Goal: Information Seeking & Learning: Find specific fact

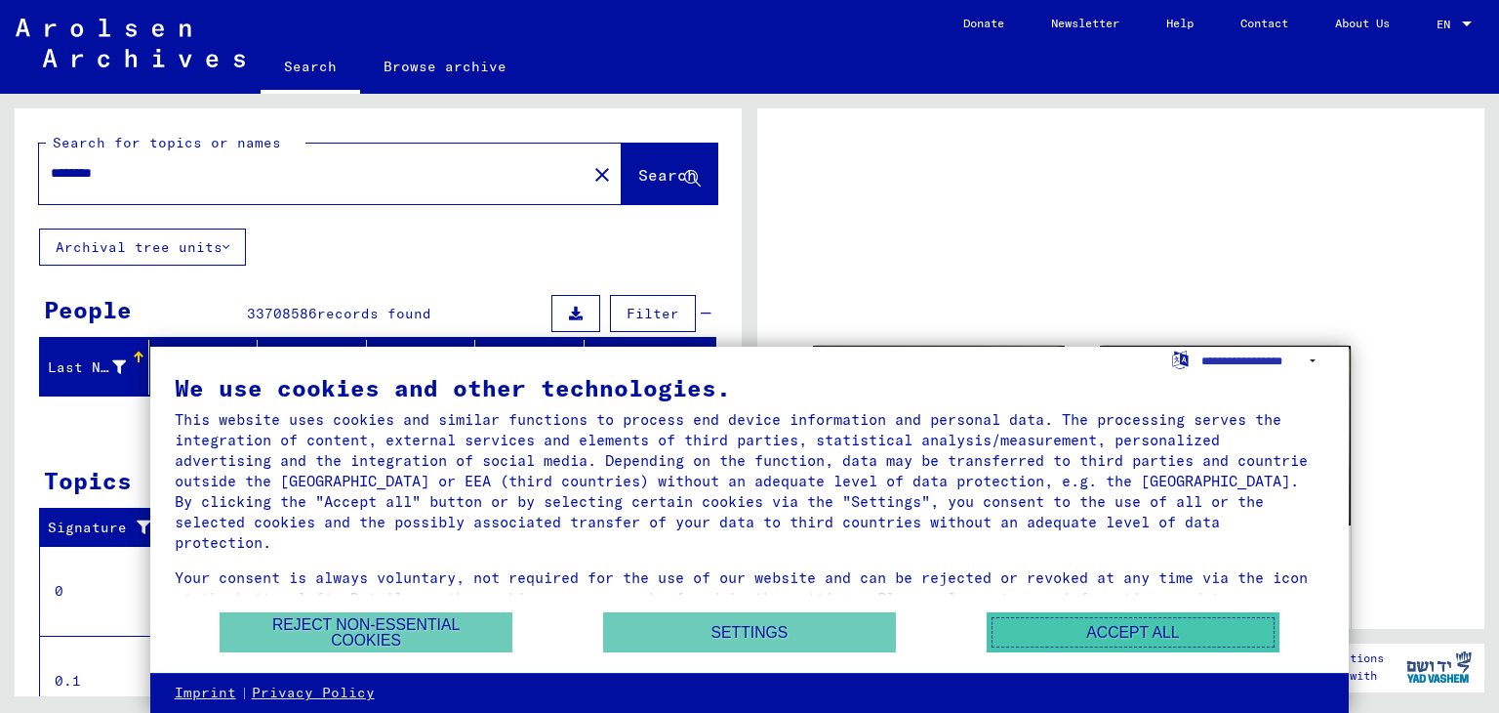
click at [1090, 632] on button "Accept all" at bounding box center [1133, 632] width 293 height 40
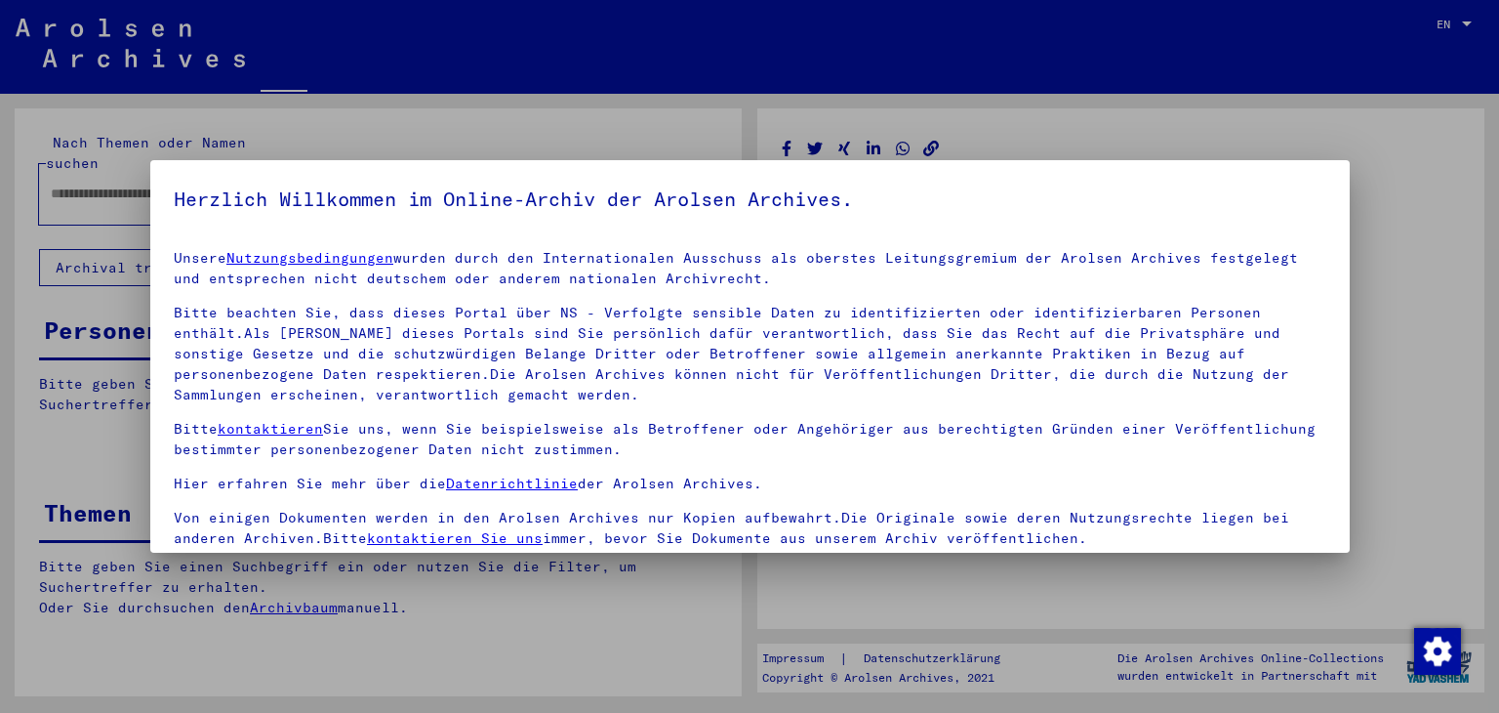
type input "********"
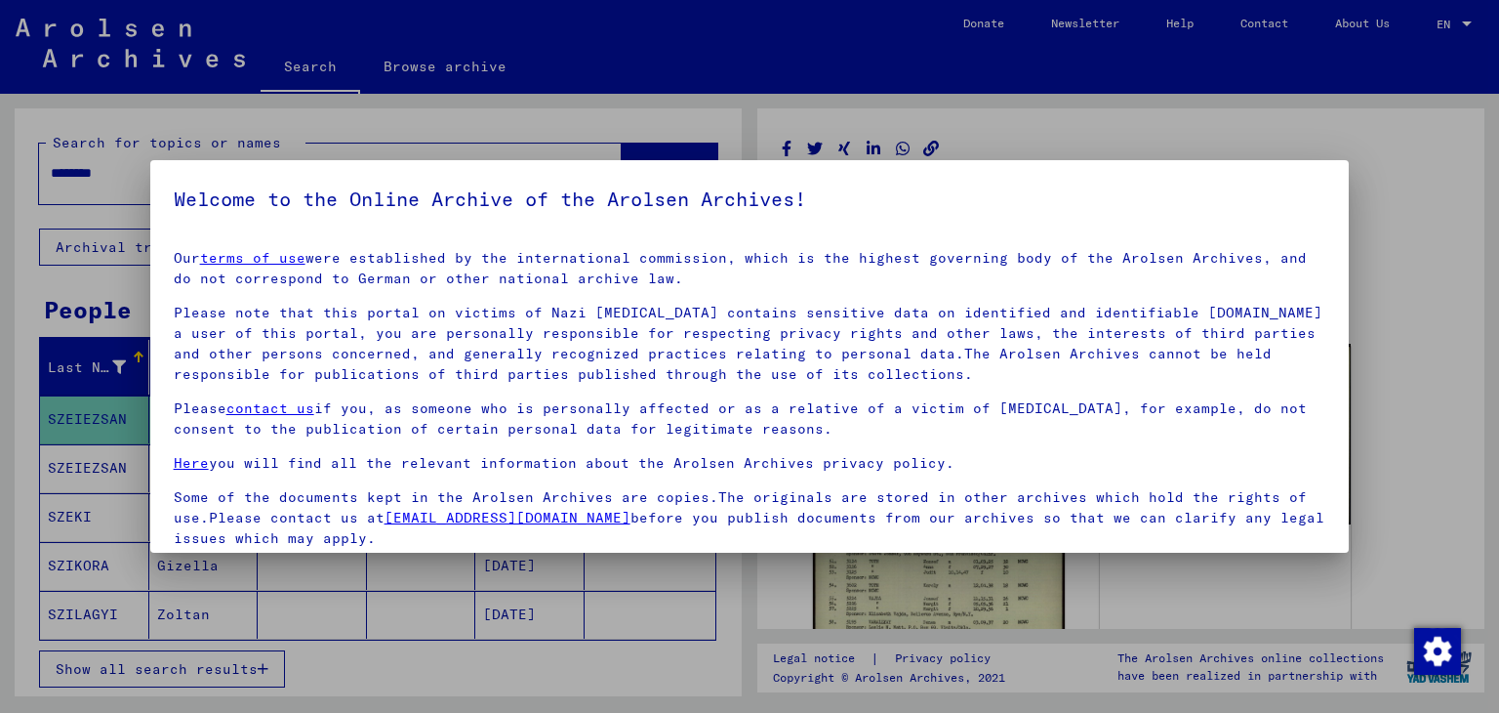
scroll to position [150, 0]
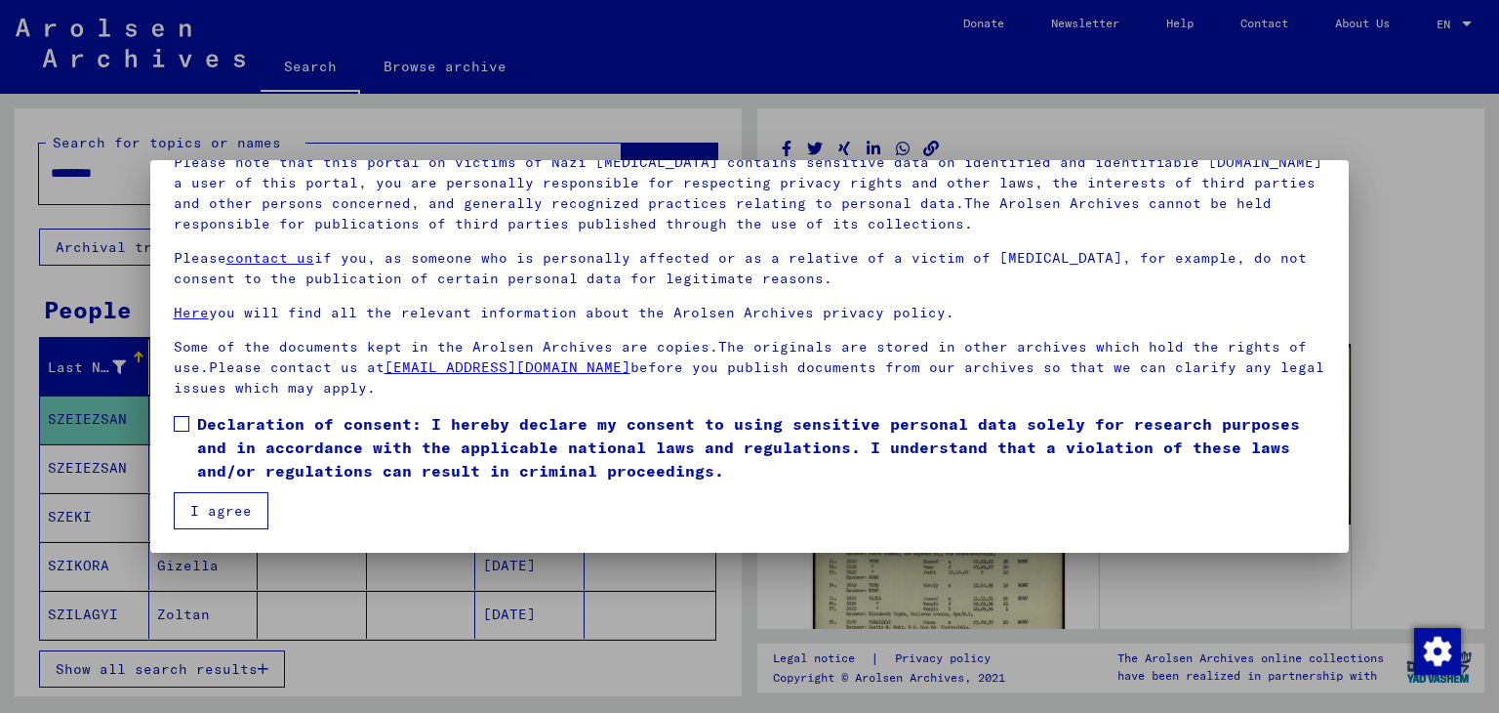
click at [184, 423] on span at bounding box center [182, 424] width 16 height 16
click at [211, 506] on button "I agree" at bounding box center [221, 510] width 95 height 37
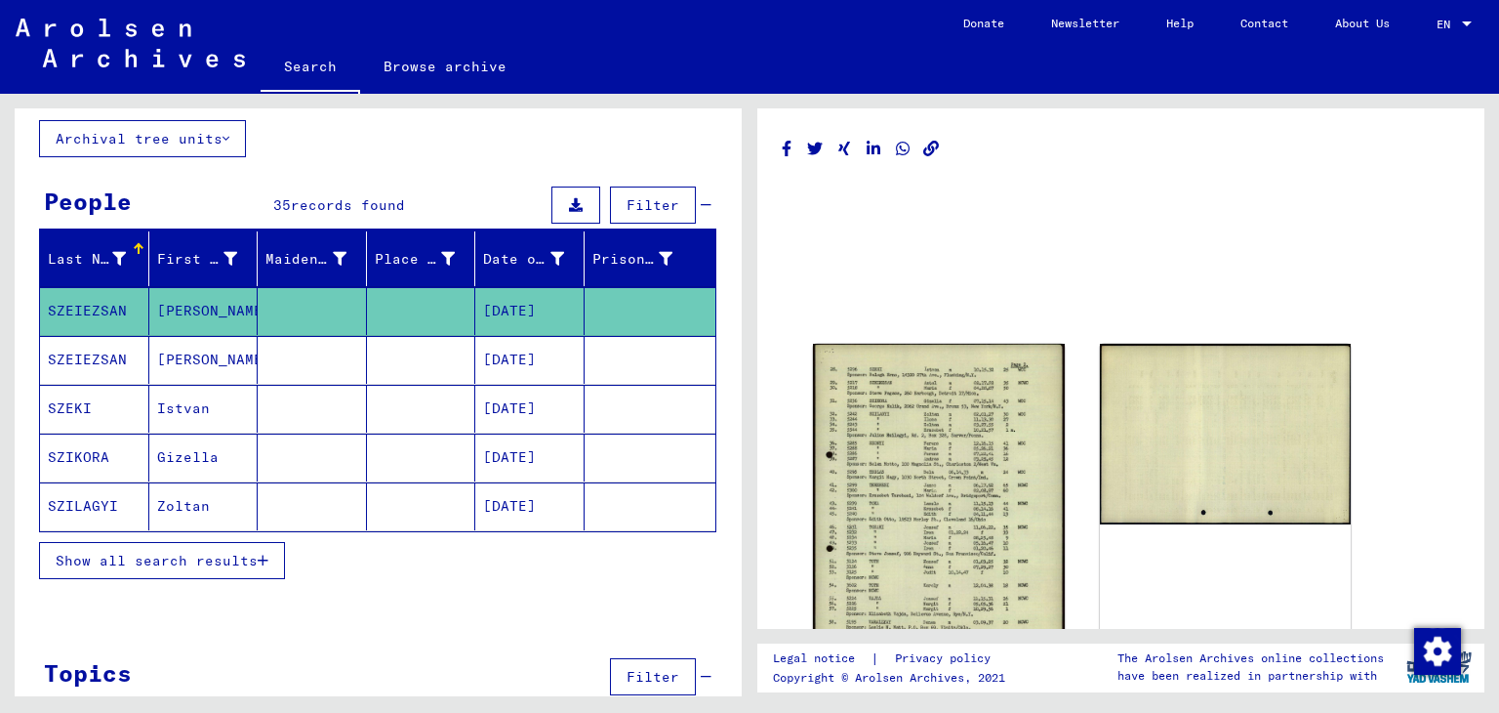
scroll to position [145, 0]
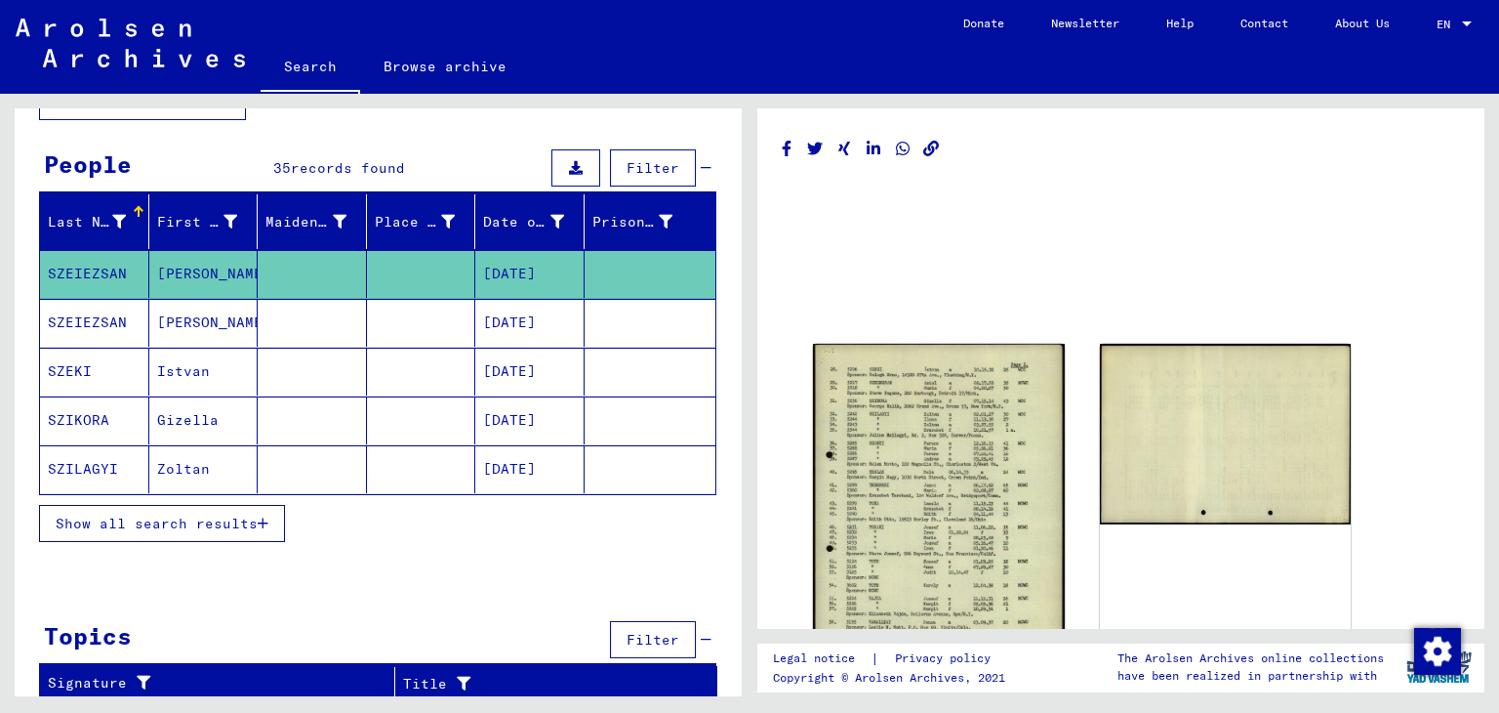
click at [215, 519] on span "Show all search results" at bounding box center [157, 523] width 202 height 18
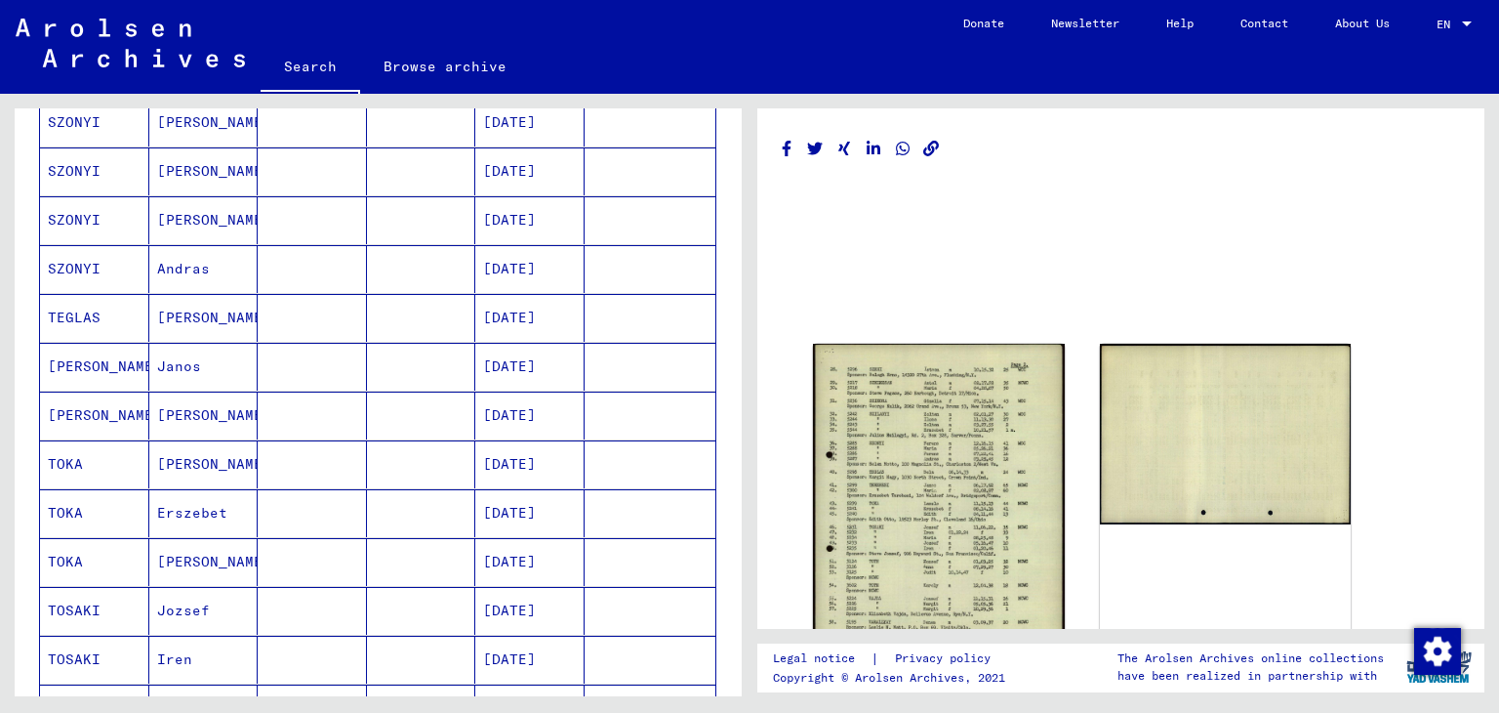
scroll to position [685, 0]
click at [87, 355] on mat-cell "[PERSON_NAME]" at bounding box center [94, 369] width 109 height 48
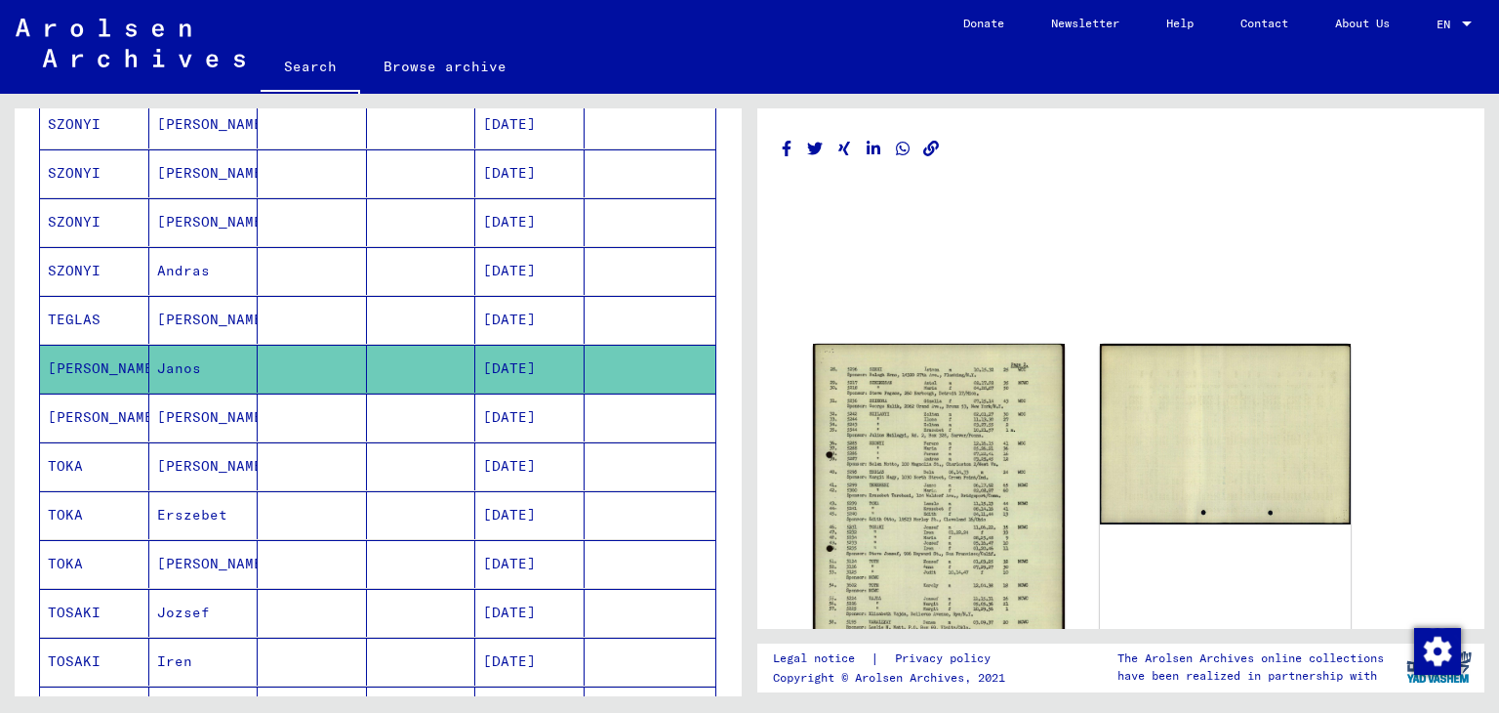
click at [87, 355] on mat-cell "[PERSON_NAME]" at bounding box center [94, 369] width 109 height 48
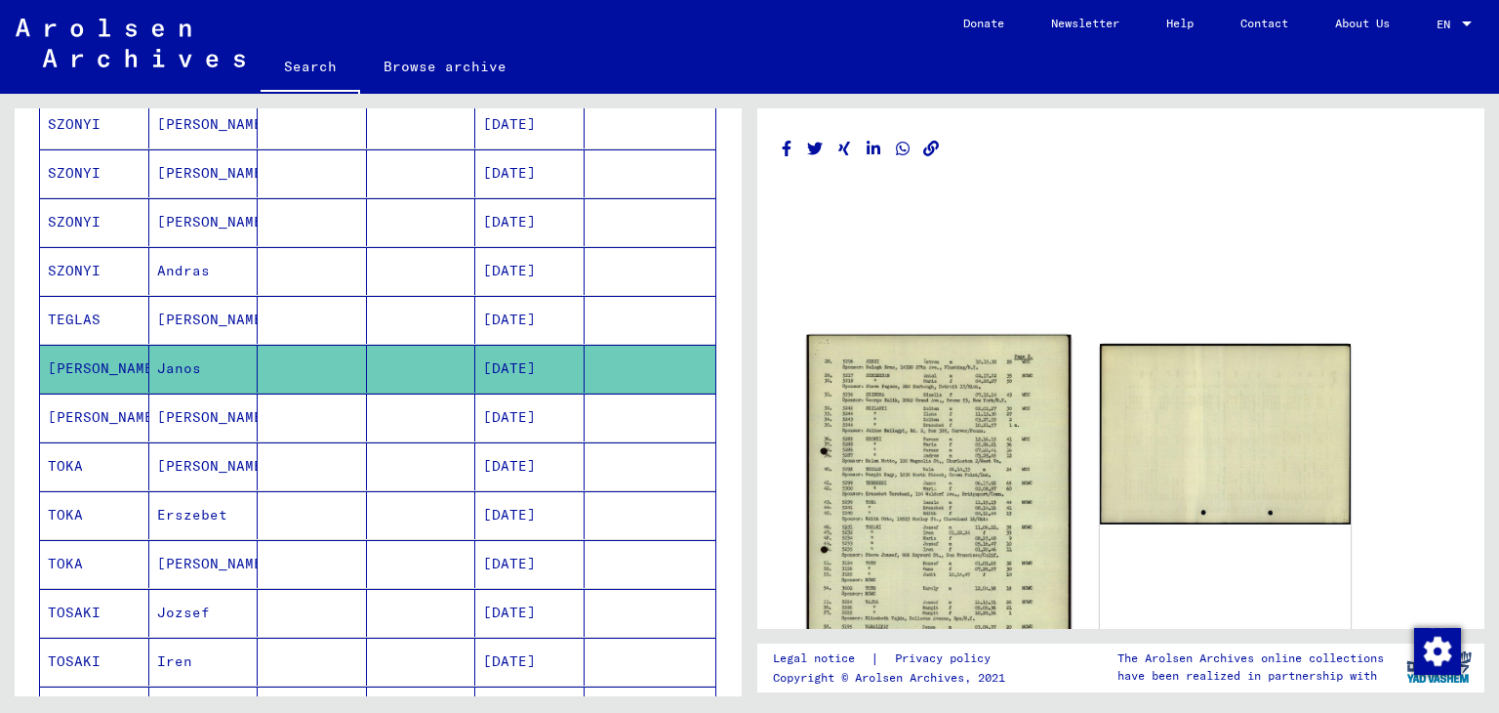
click at [888, 442] on img at bounding box center [939, 518] width 264 height 367
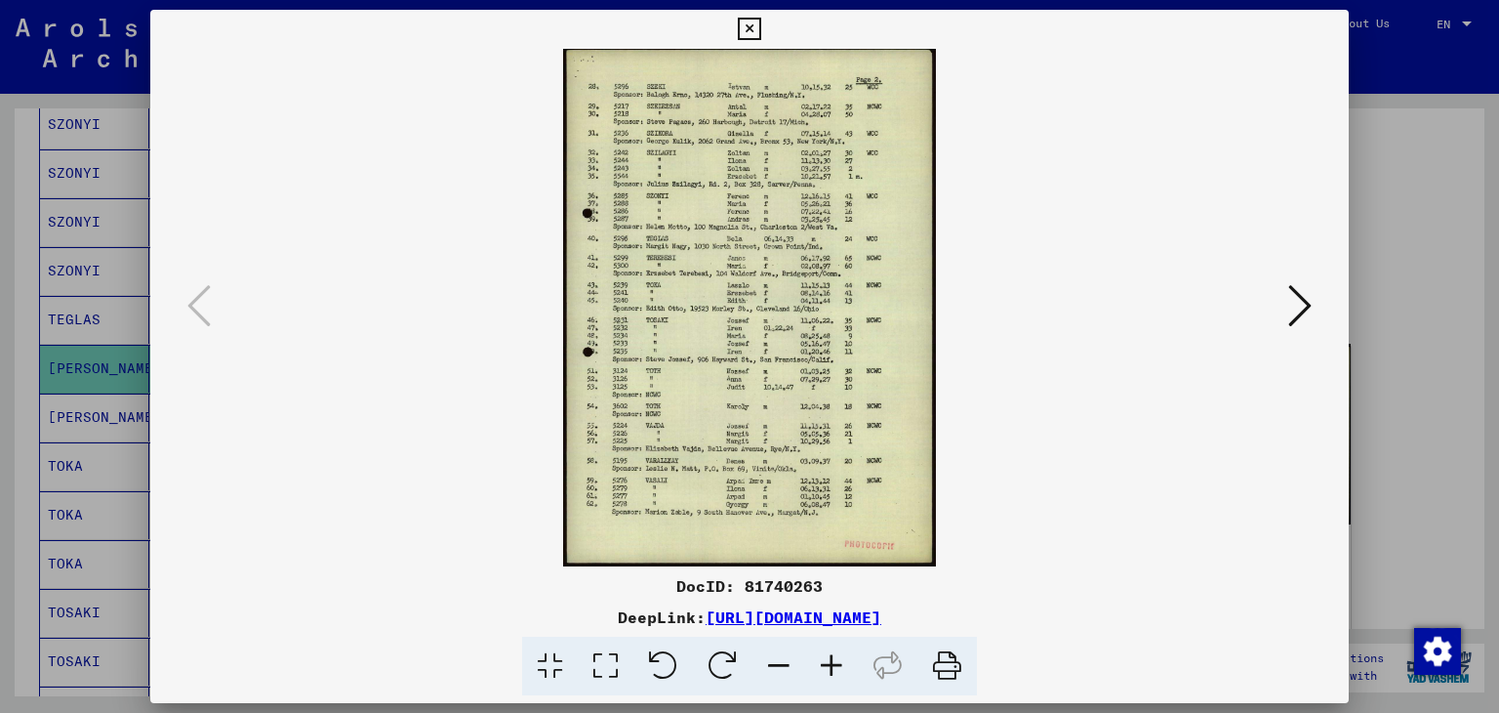
click at [832, 671] on icon at bounding box center [831, 666] width 53 height 60
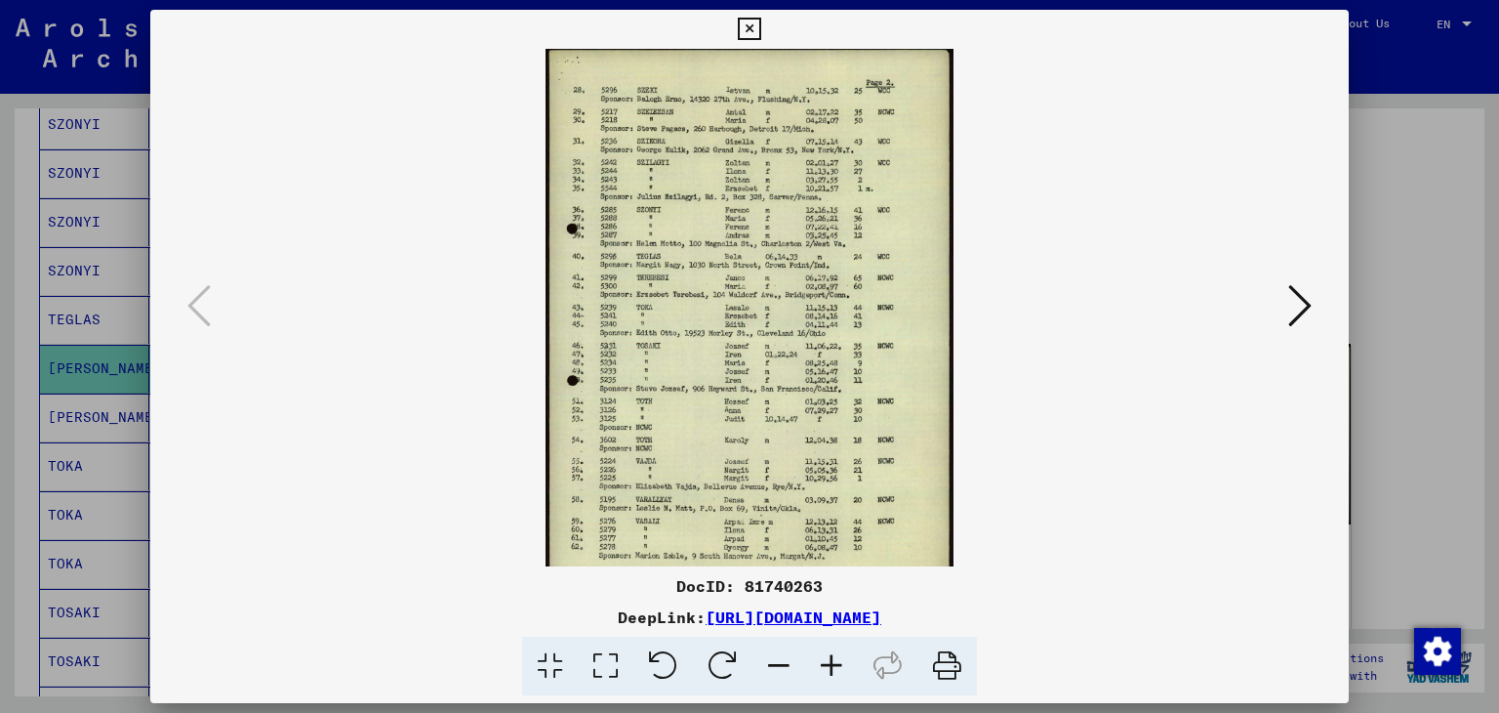
click at [832, 671] on icon at bounding box center [831, 666] width 53 height 60
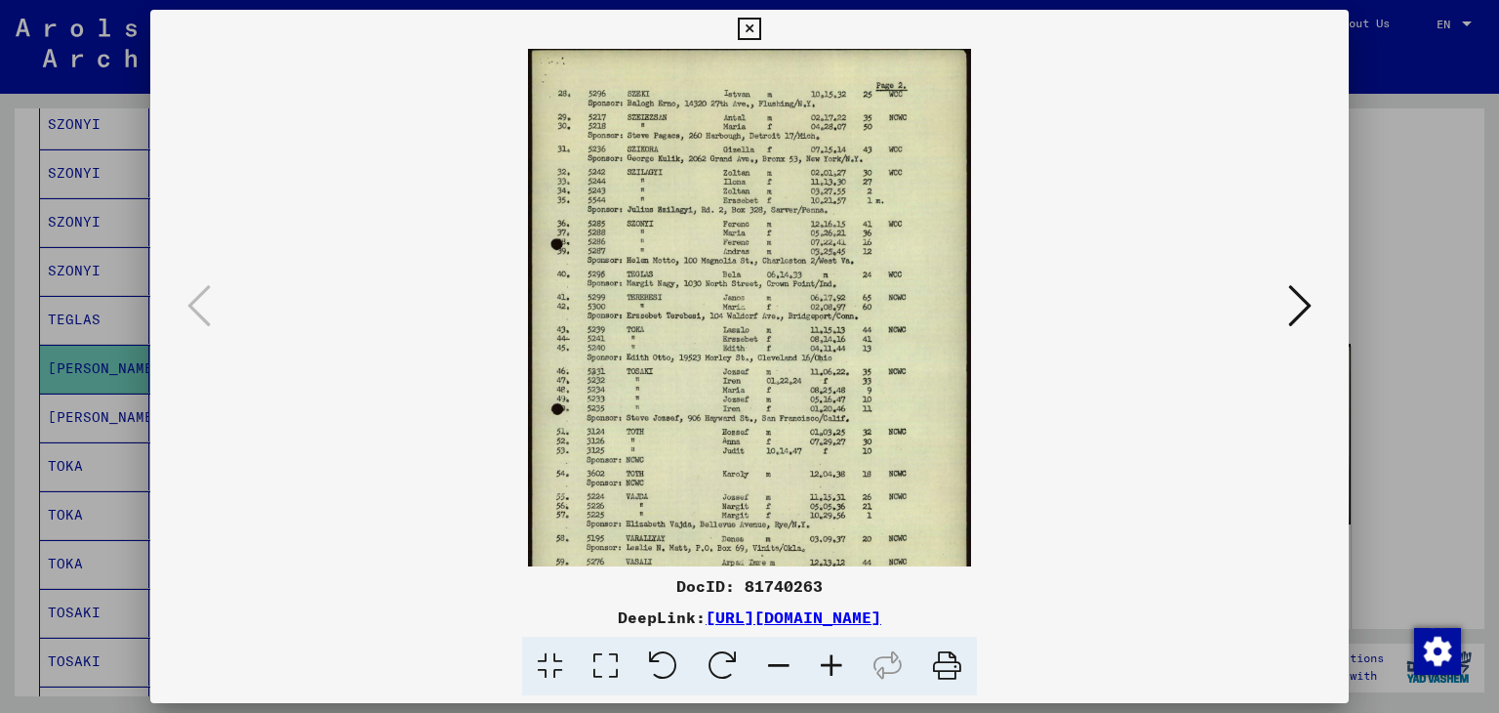
click at [832, 671] on icon at bounding box center [831, 666] width 53 height 60
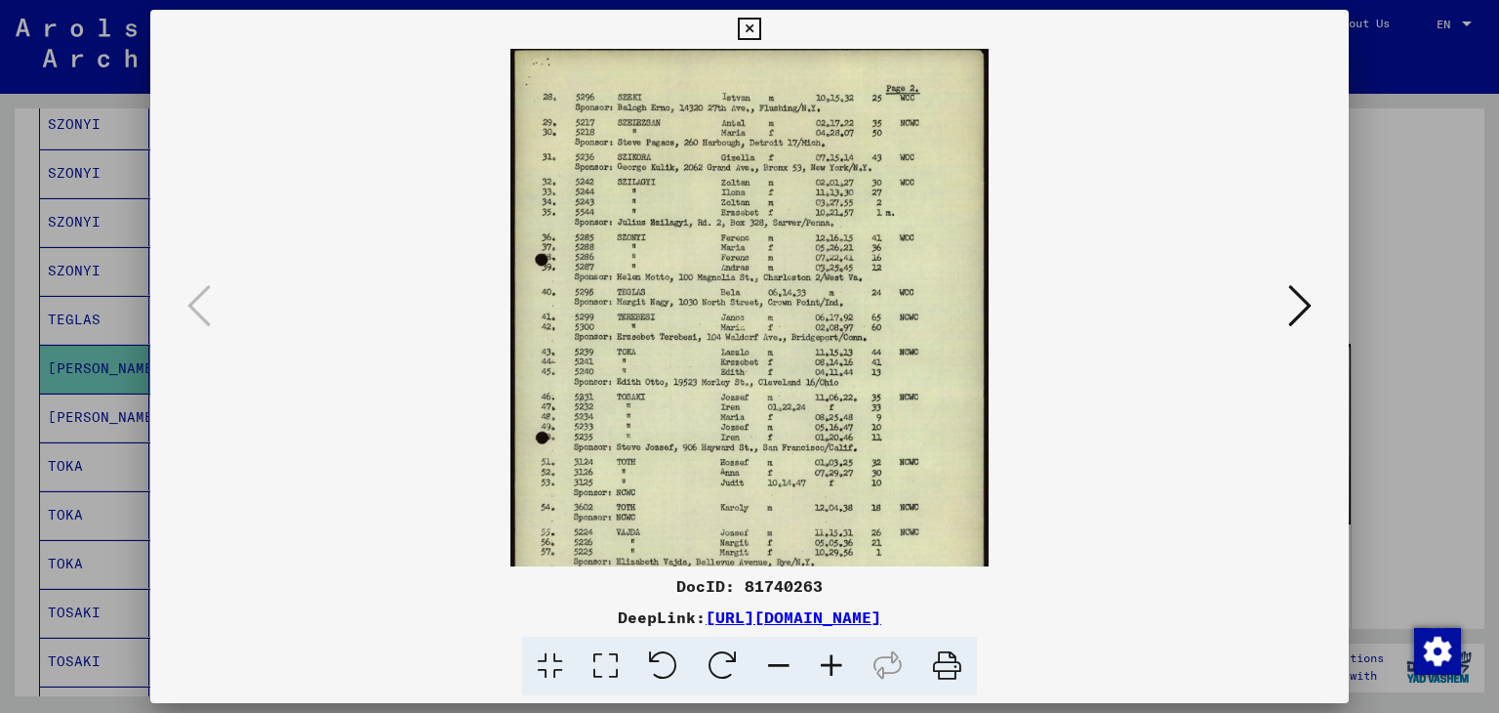
click at [832, 671] on icon at bounding box center [831, 666] width 53 height 60
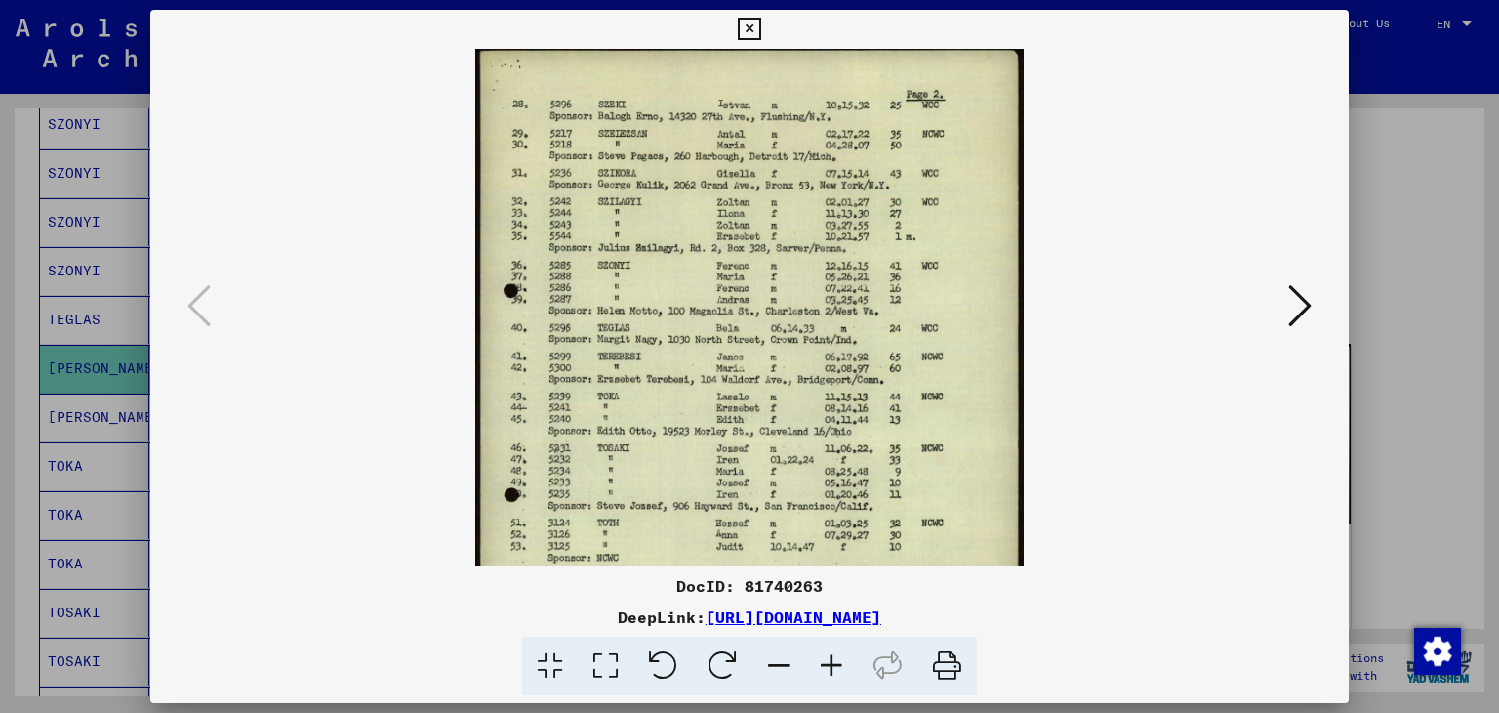
click at [832, 671] on icon at bounding box center [831, 666] width 53 height 60
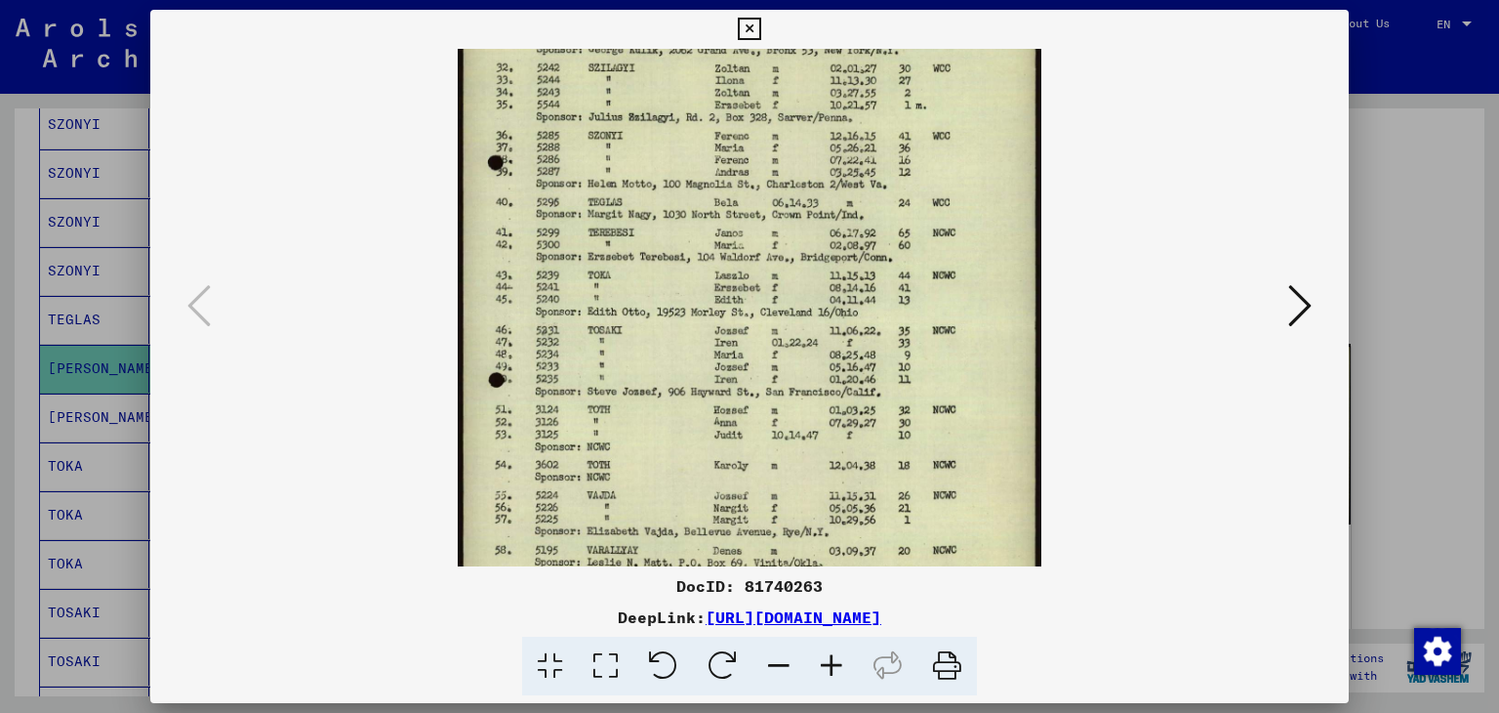
drag, startPoint x: 1074, startPoint y: 462, endPoint x: 1059, endPoint y: 387, distance: 76.6
click at [1059, 387] on div at bounding box center [750, 307] width 1067 height 517
